Goal: Information Seeking & Learning: Find specific page/section

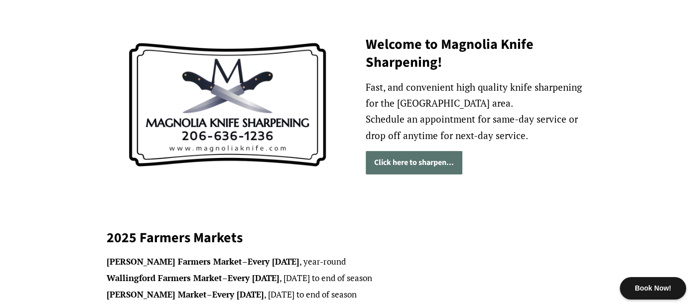
scroll to position [115, 0]
click at [386, 162] on link "Click here to sharpen..." at bounding box center [414, 162] width 97 height 23
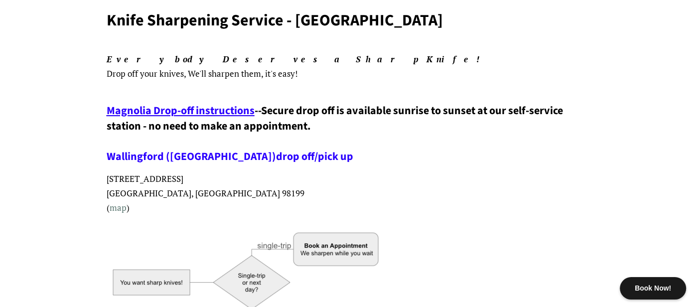
scroll to position [130, 0]
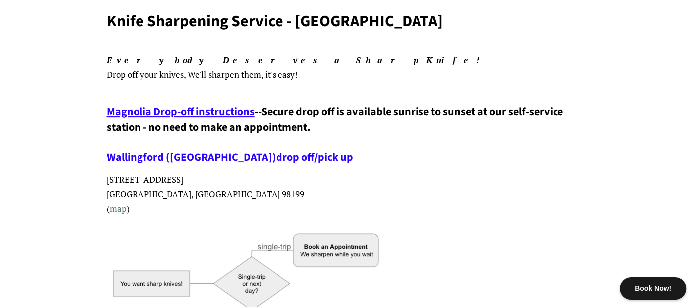
click at [127, 109] on span "Magnolia Drop-off instructions" at bounding box center [181, 112] width 148 height 16
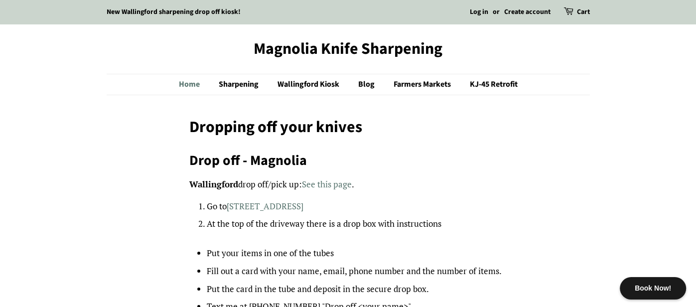
click at [180, 83] on link "Home" at bounding box center [194, 84] width 31 height 20
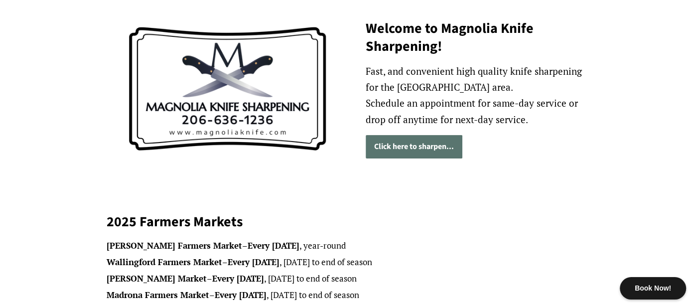
scroll to position [131, 0]
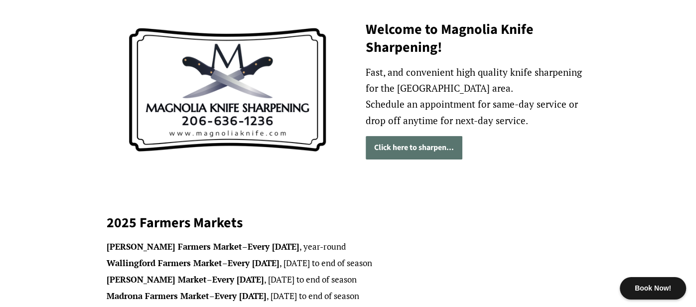
click at [396, 146] on link "Click here to sharpen..." at bounding box center [414, 147] width 97 height 23
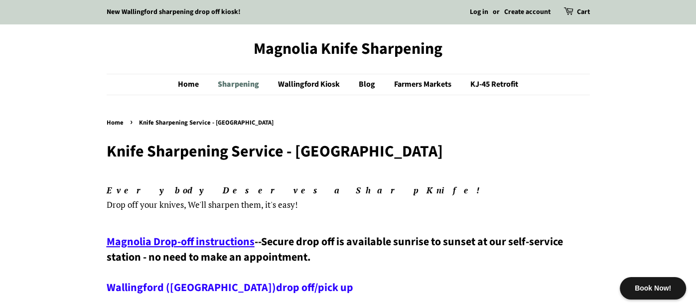
click at [244, 84] on link "Sharpening" at bounding box center [239, 84] width 59 height 20
click at [187, 83] on link "Home" at bounding box center [193, 84] width 31 height 20
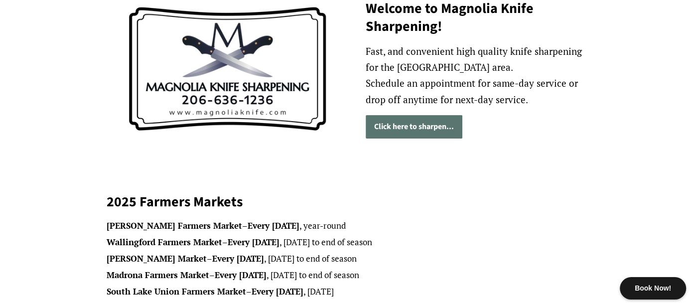
scroll to position [153, 0]
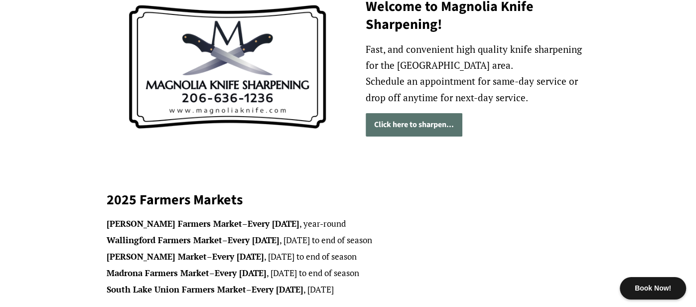
click at [387, 125] on link "Click here to sharpen..." at bounding box center [414, 124] width 97 height 23
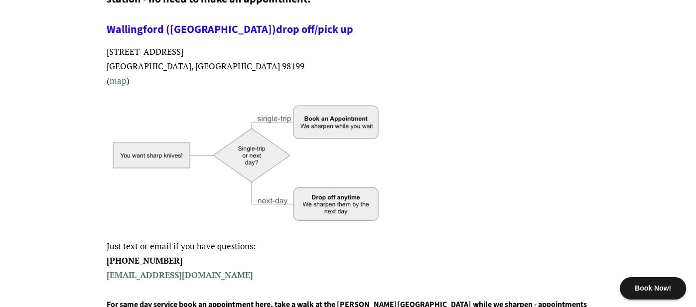
scroll to position [259, 0]
click at [343, 116] on img at bounding box center [247, 161] width 280 height 132
click at [323, 122] on img at bounding box center [247, 161] width 280 height 132
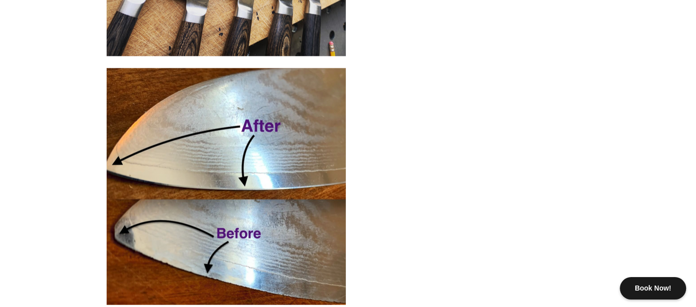
scroll to position [0, 0]
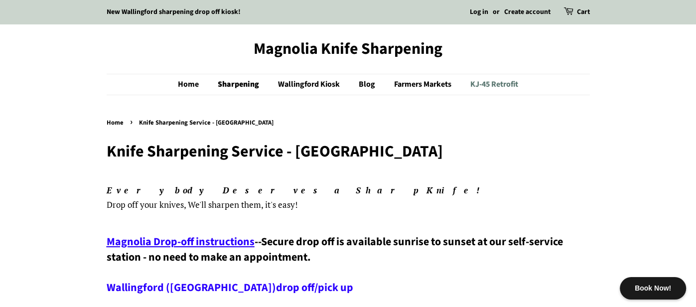
click at [493, 82] on link "KJ-45 Retrofit" at bounding box center [490, 84] width 55 height 20
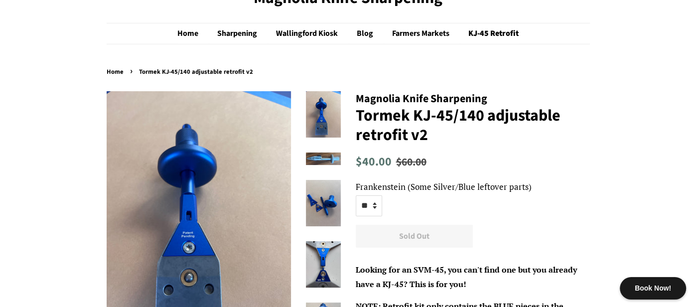
scroll to position [52, 0]
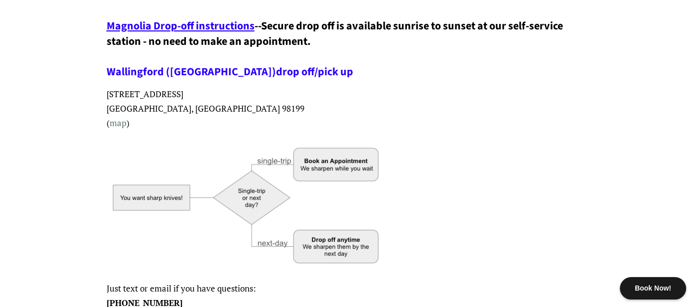
scroll to position [216, 0]
click at [150, 71] on link "Wallingford ([GEOGRAPHIC_DATA])" at bounding box center [191, 71] width 169 height 16
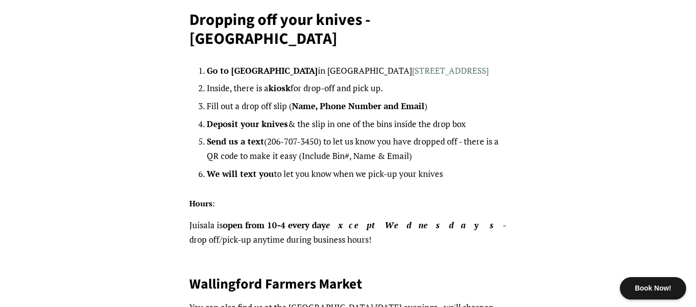
scroll to position [114, 0]
